Goal: Find specific page/section: Find specific page/section

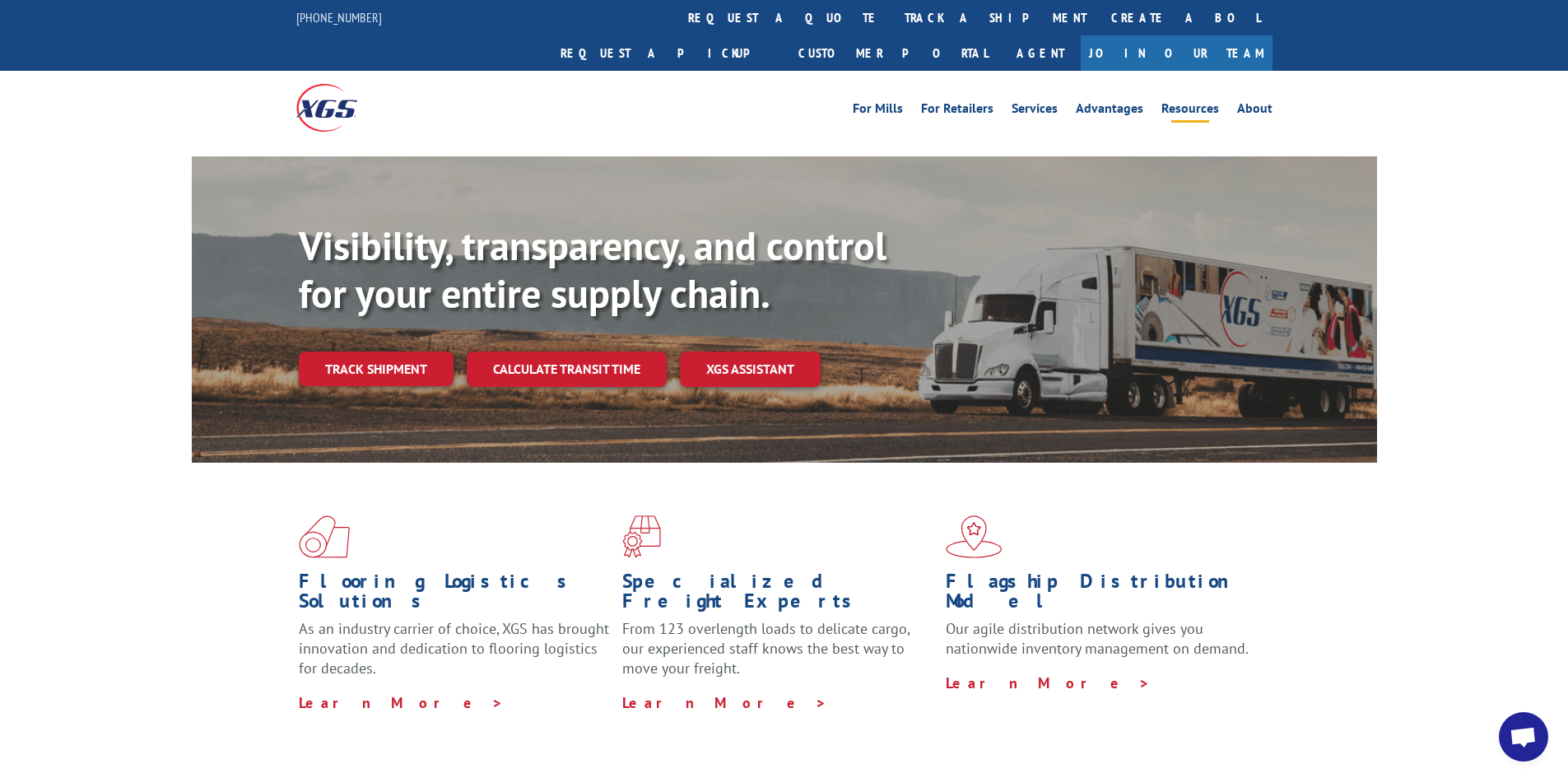
click at [1198, 102] on link "Resources" at bounding box center [1189, 111] width 57 height 19
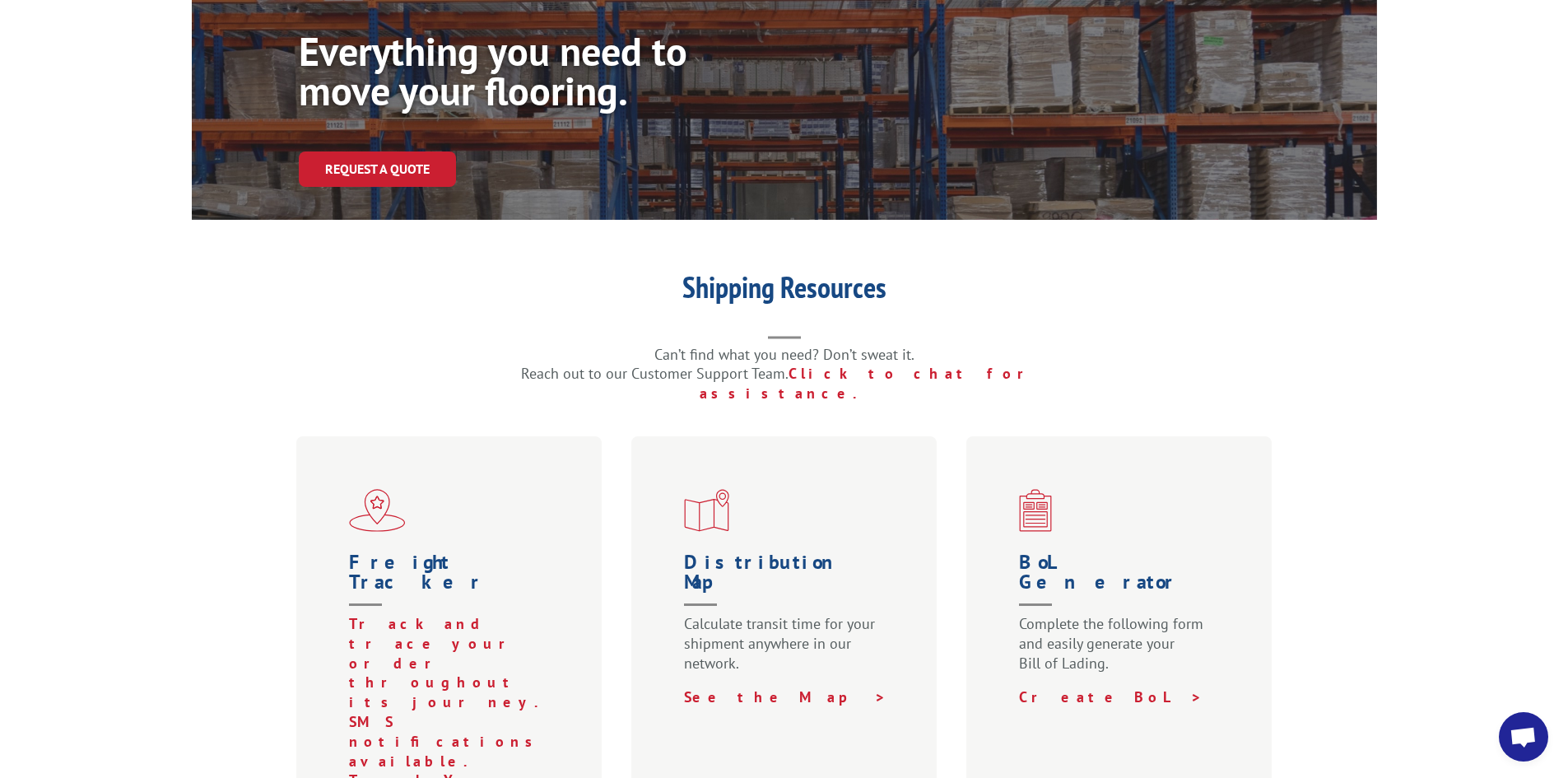
scroll to position [411, 0]
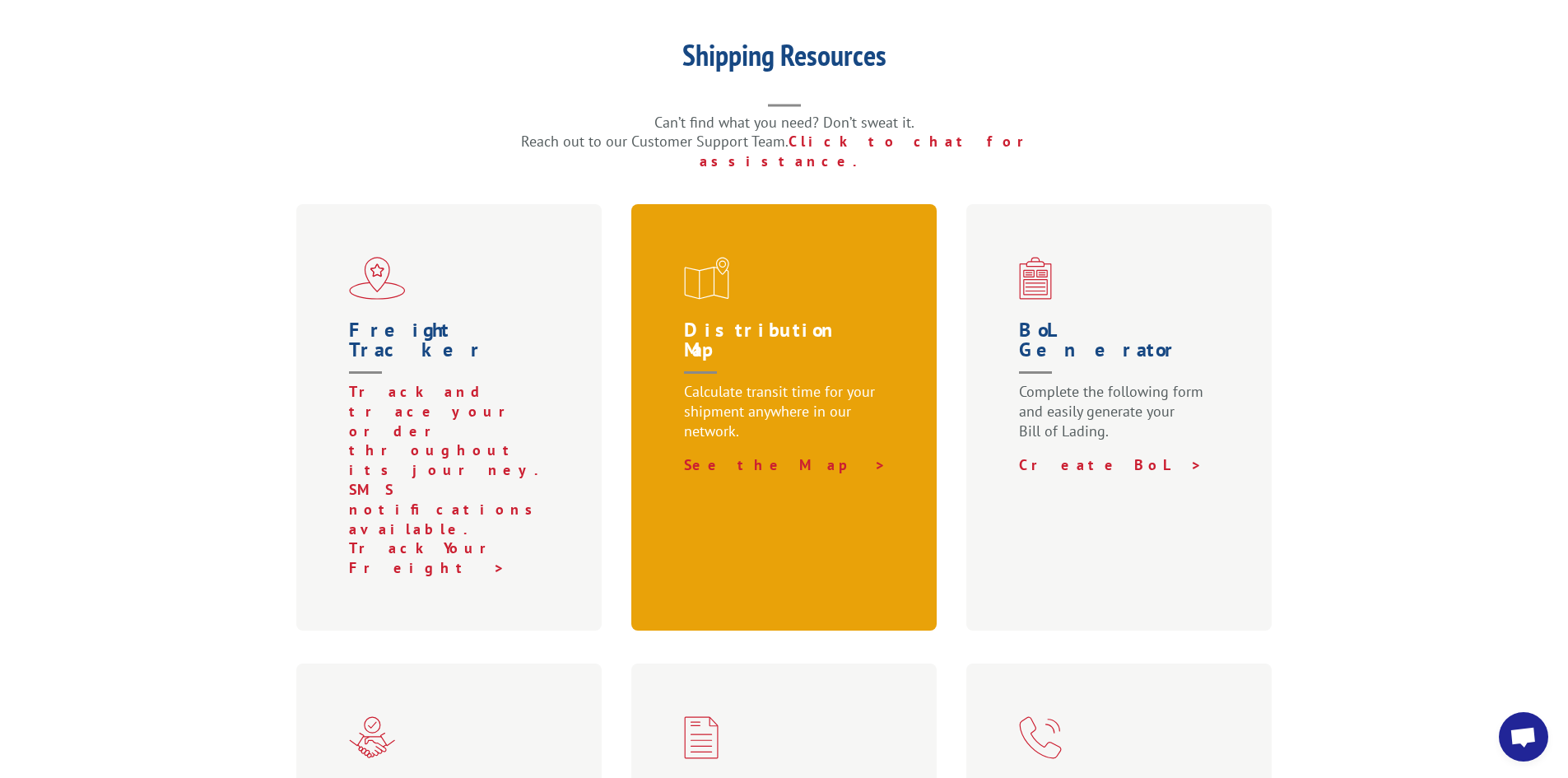
click at [767, 320] on h1 "Distribution Map" at bounding box center [787, 351] width 207 height 61
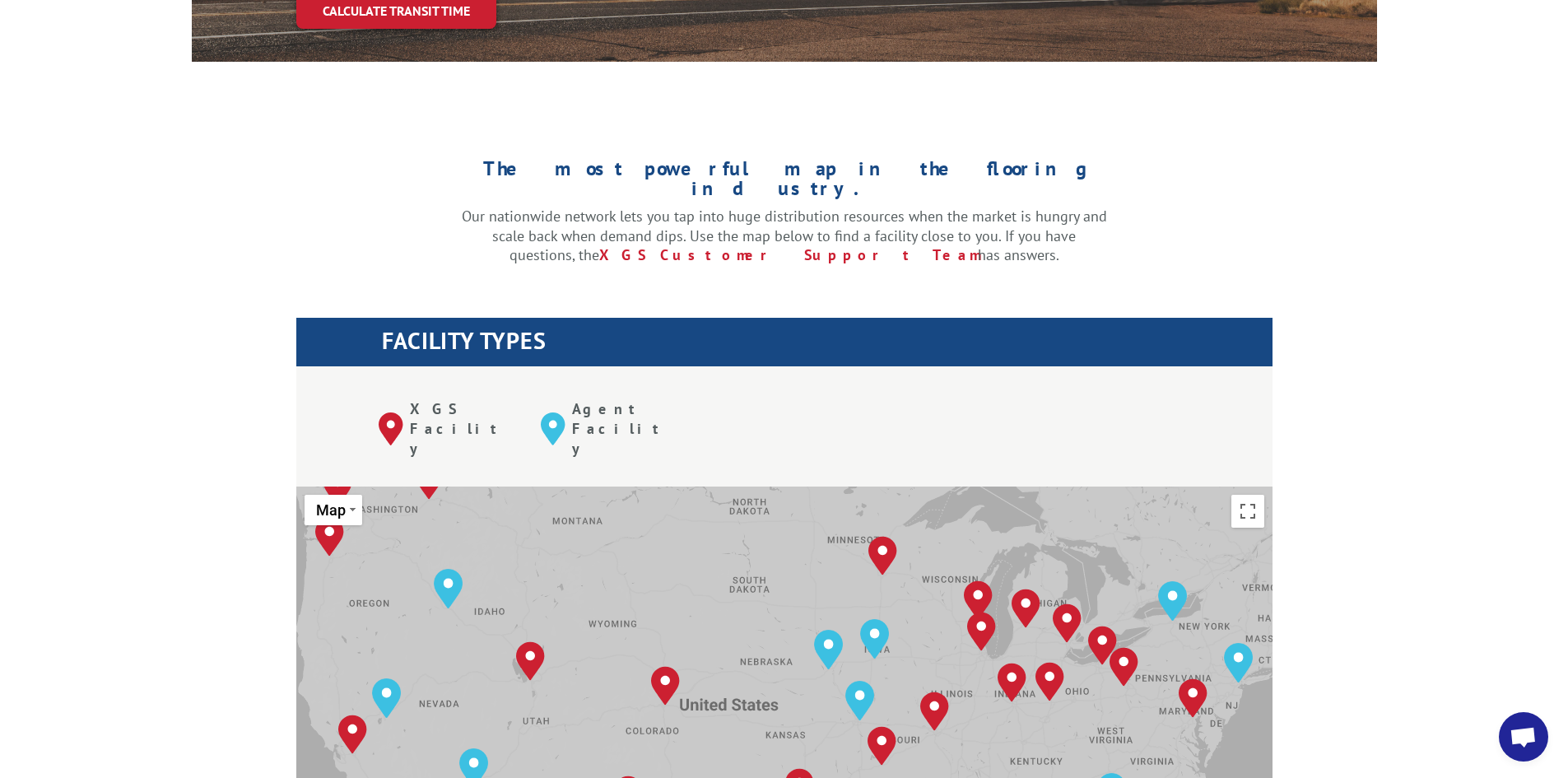
scroll to position [658, 0]
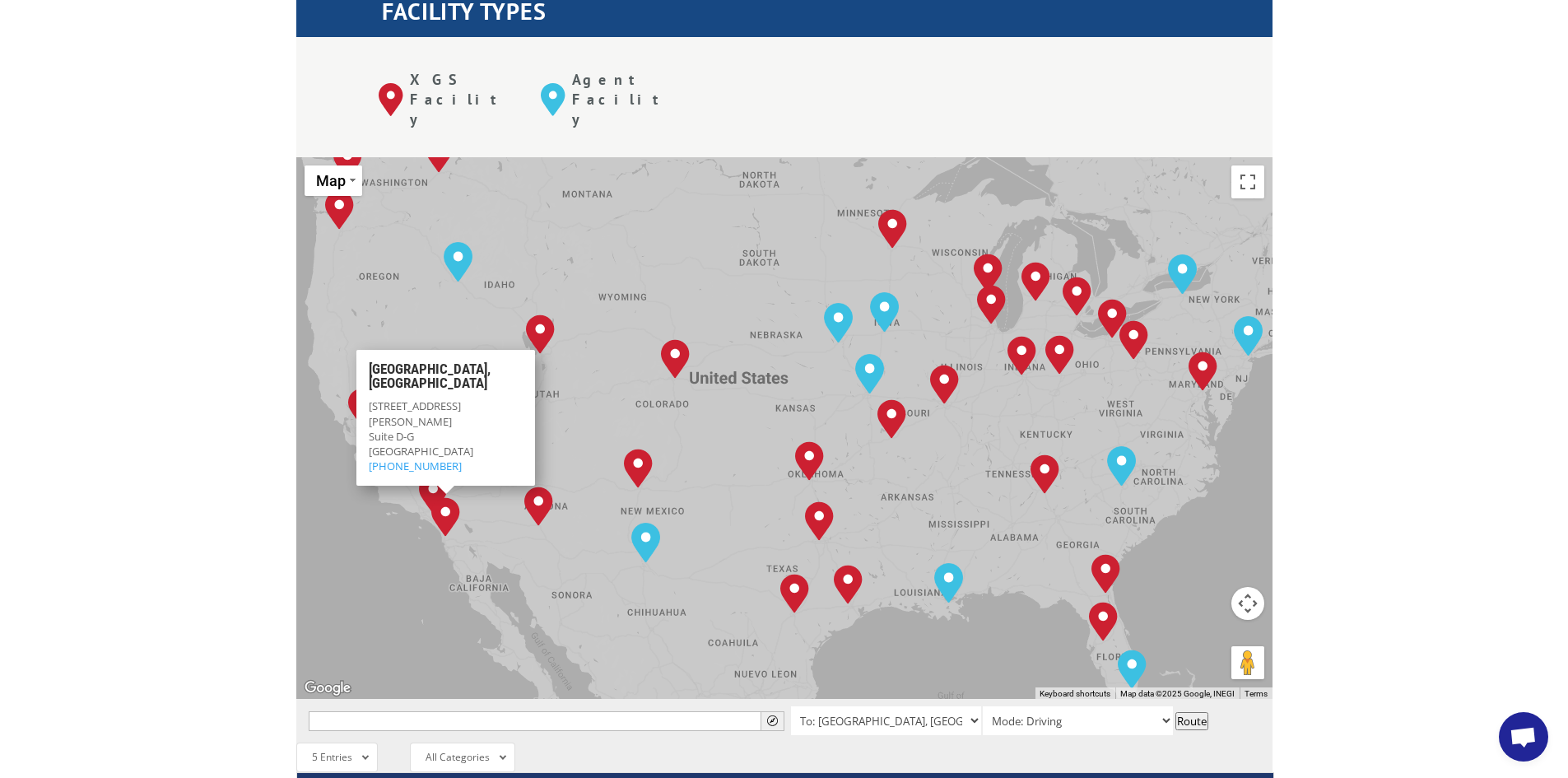
drag, startPoint x: 428, startPoint y: 429, endPoint x: 439, endPoint y: 432, distance: 11.4
click at [439, 497] on img "San Diego, CA" at bounding box center [446, 516] width 29 height 40
